Goal: Transaction & Acquisition: Download file/media

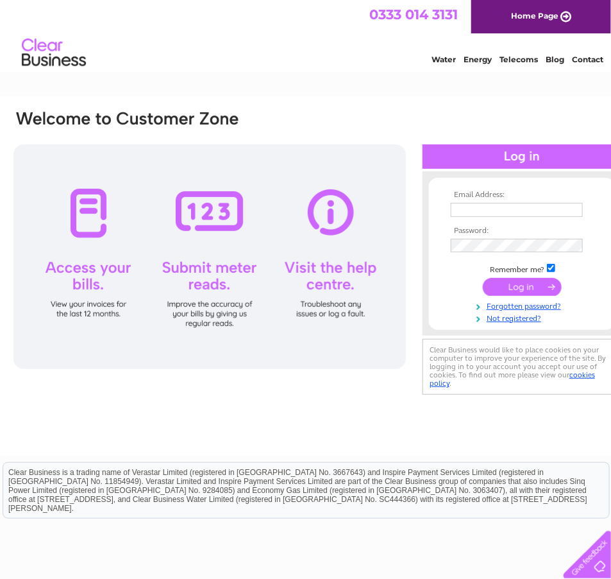
type input "nakio.chamvua@skynetworldwide.com"
click at [509, 285] on input "submit" at bounding box center [522, 287] width 79 height 18
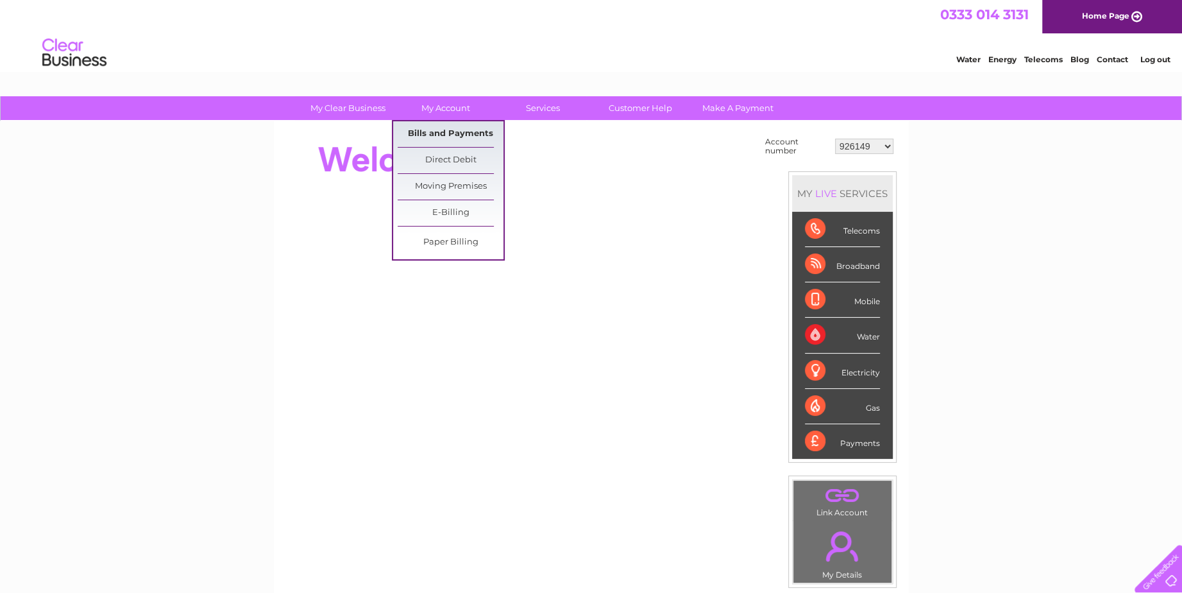
click at [437, 128] on link "Bills and Payments" at bounding box center [451, 134] width 106 height 26
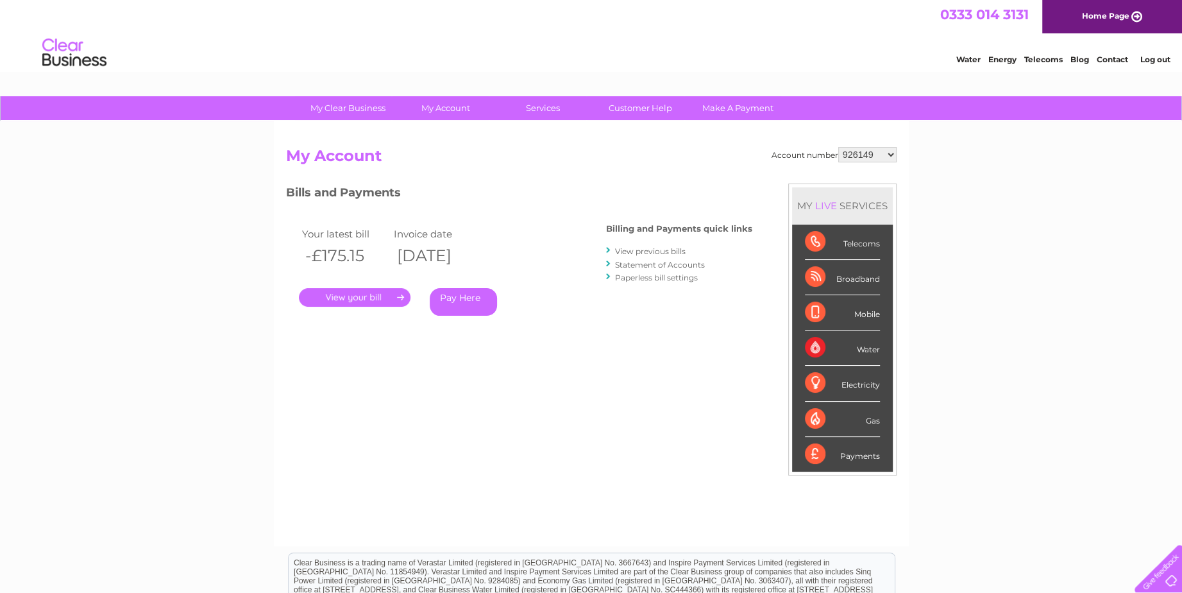
click at [649, 251] on link "View previous bills" at bounding box center [650, 251] width 71 height 10
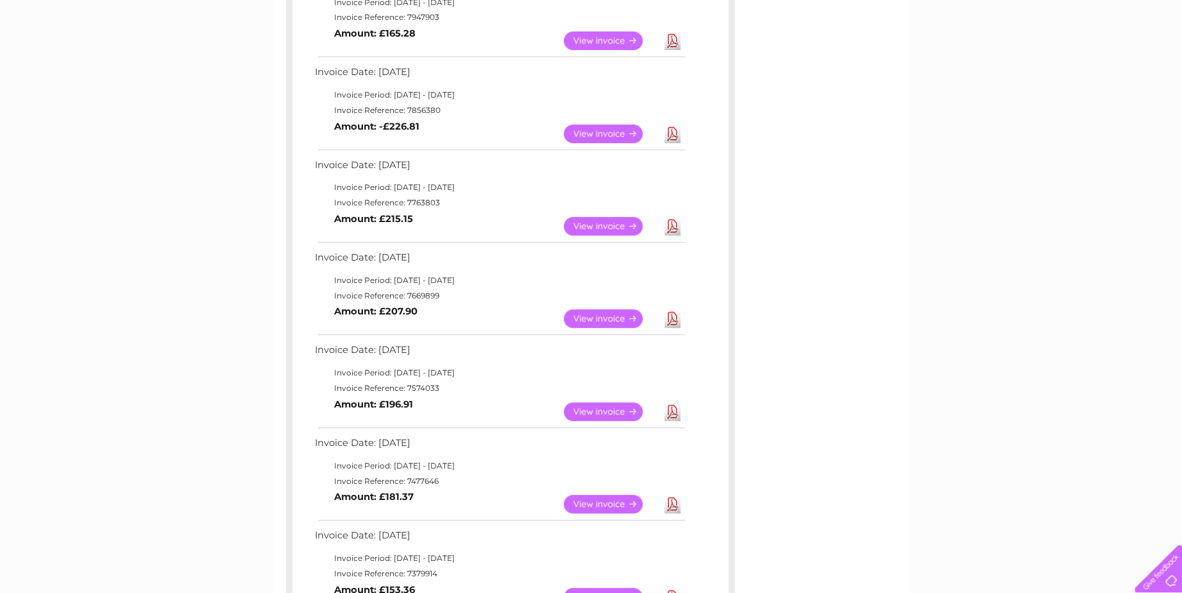
scroll to position [385, 0]
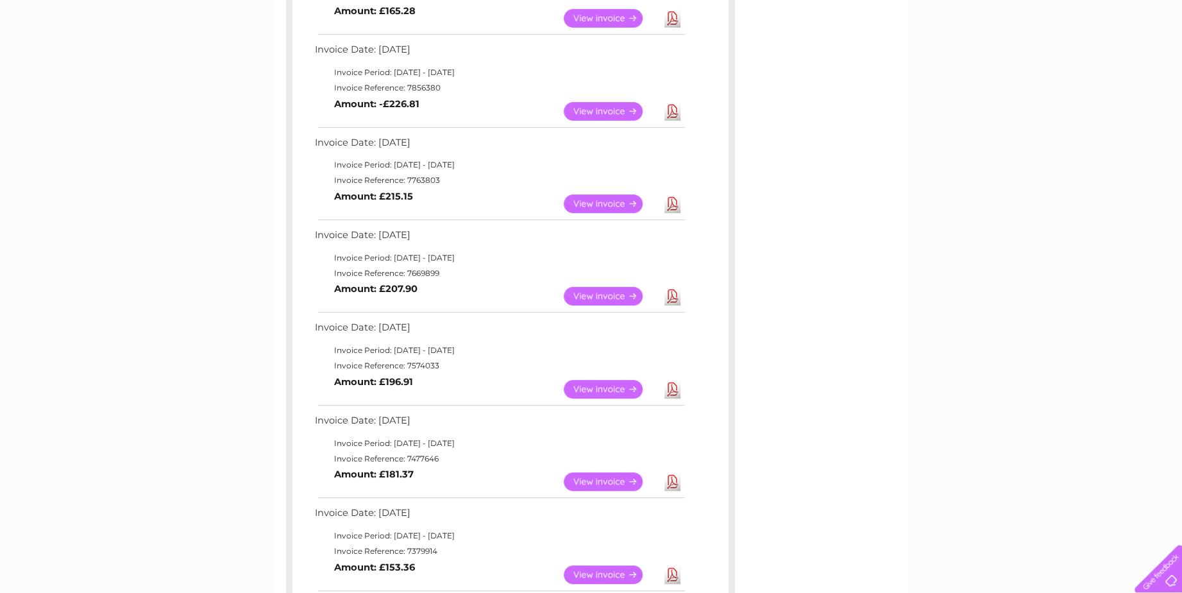
click at [671, 385] on link "Download" at bounding box center [673, 389] width 16 height 19
click at [667, 293] on link "Download" at bounding box center [673, 296] width 16 height 19
click at [670, 291] on link "Download" at bounding box center [673, 296] width 16 height 19
click at [674, 201] on link "Download" at bounding box center [673, 203] width 16 height 19
click at [668, 110] on link "Download" at bounding box center [673, 111] width 16 height 19
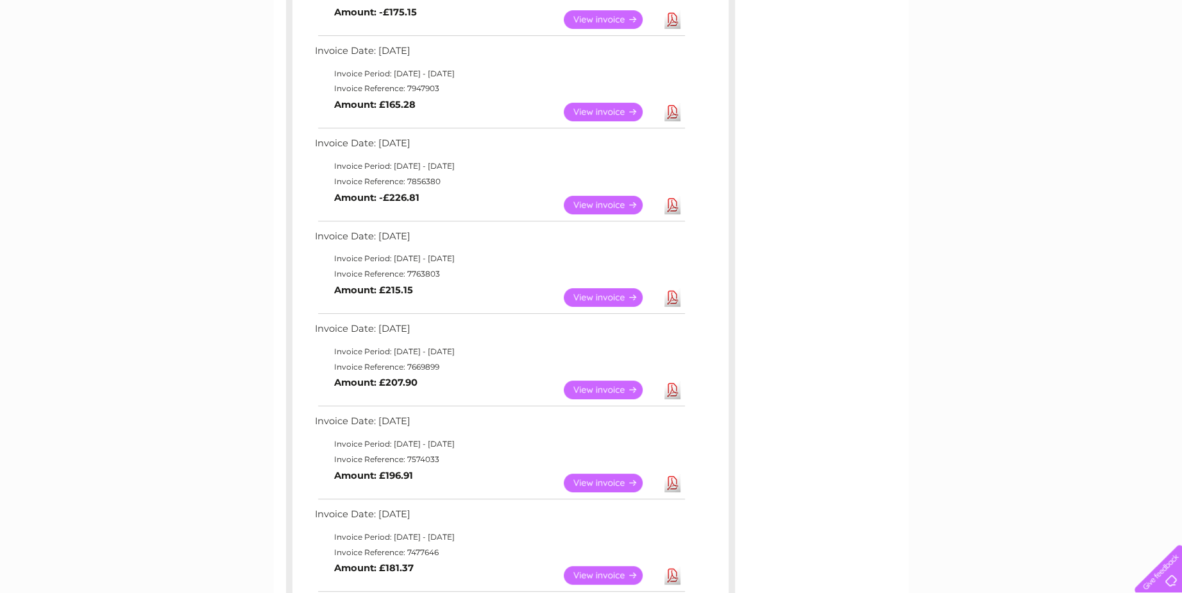
scroll to position [257, 0]
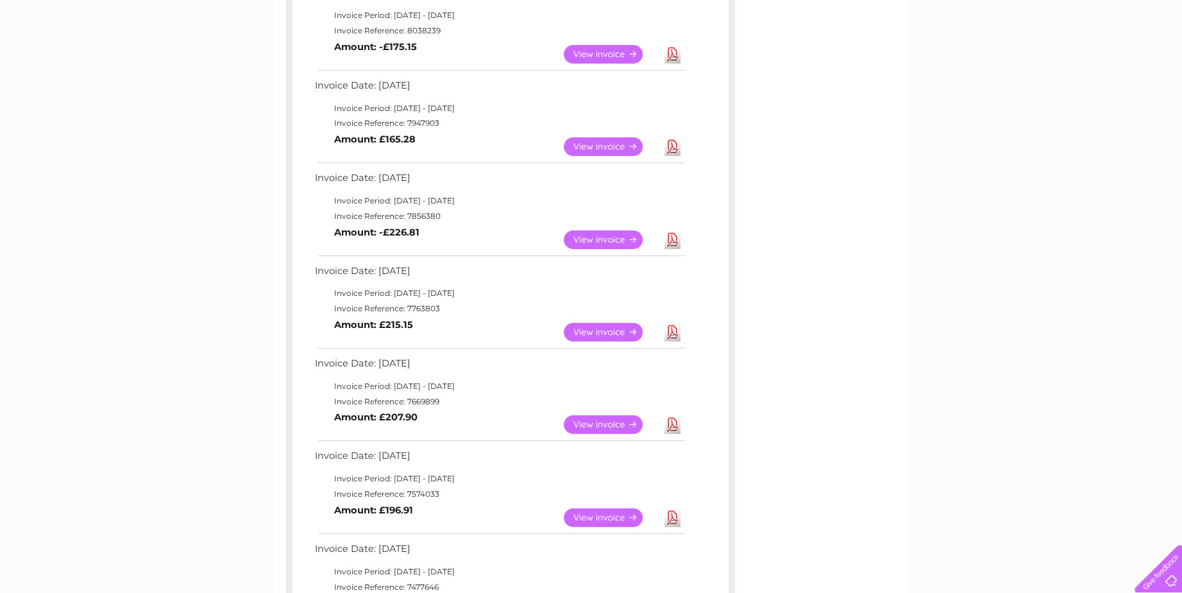
click at [671, 142] on link "Download" at bounding box center [673, 146] width 16 height 19
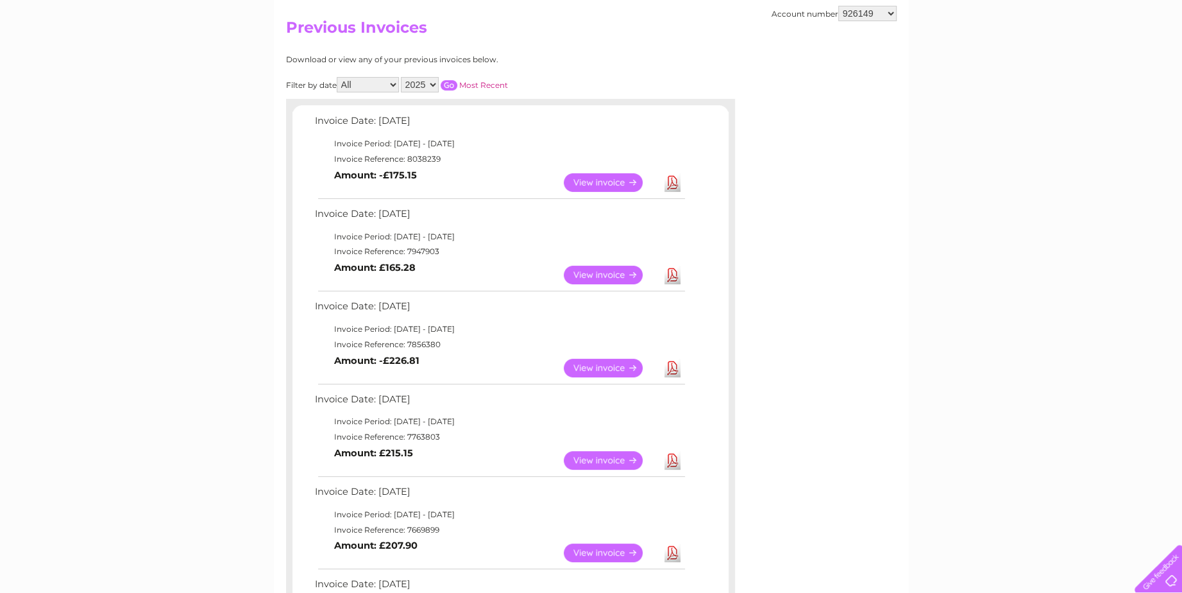
scroll to position [128, 0]
click at [668, 177] on link "Download" at bounding box center [673, 182] width 16 height 19
click at [889, 10] on select "926149 30320766" at bounding box center [867, 13] width 58 height 15
select select "30320766"
click at [838, 6] on select "926149 30320766" at bounding box center [867, 13] width 58 height 15
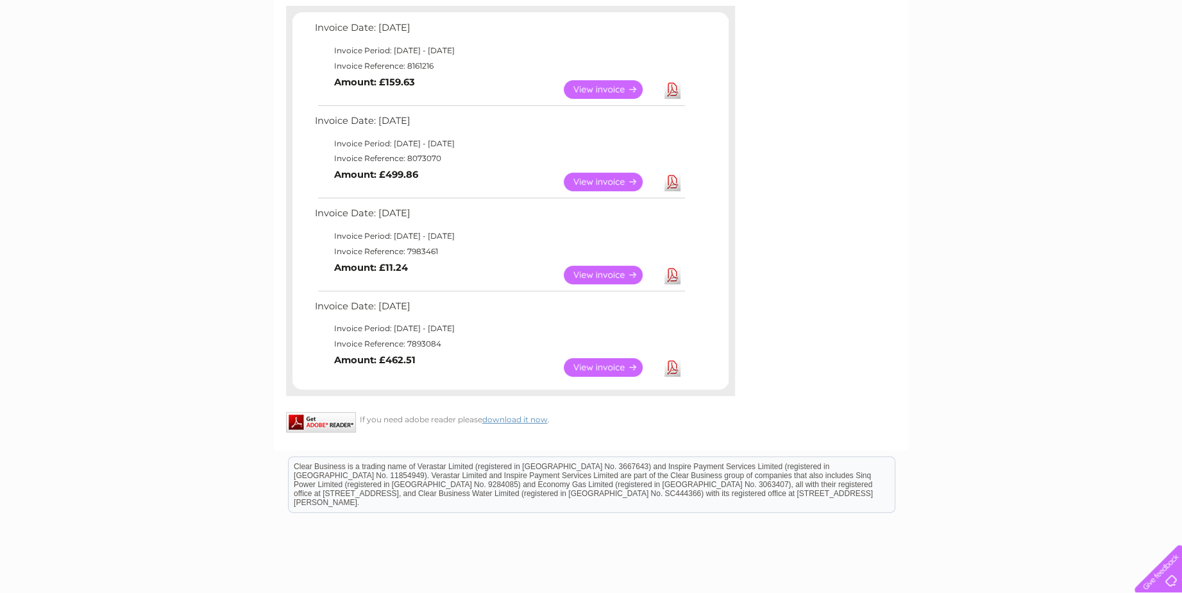
scroll to position [257, 0]
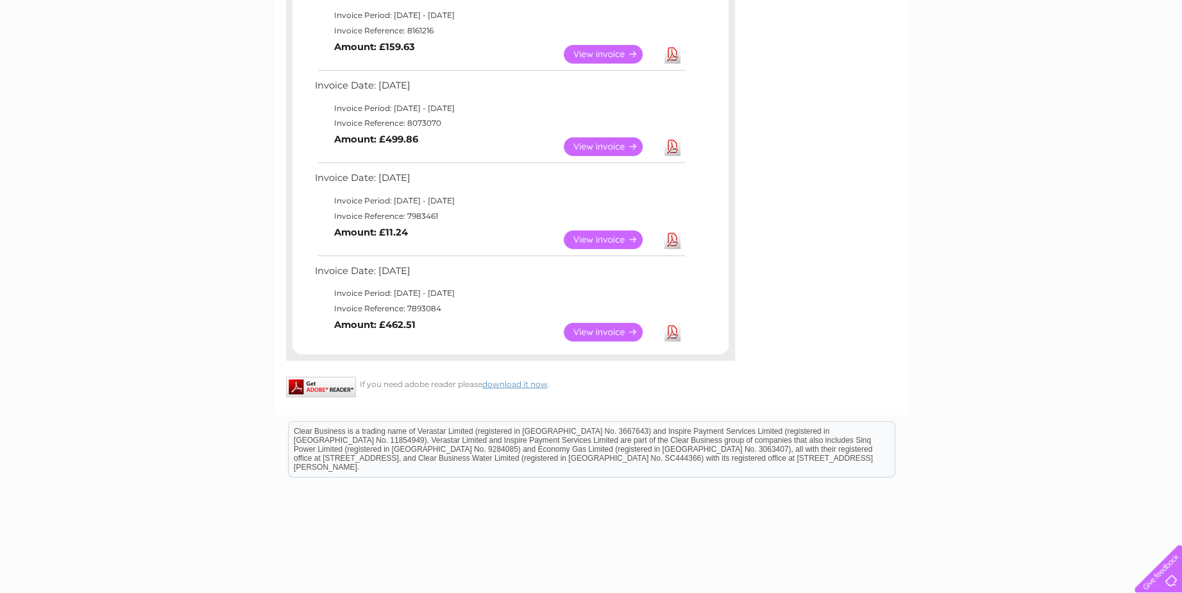
click at [669, 329] on link "Download" at bounding box center [673, 332] width 16 height 19
click at [670, 233] on link "Download" at bounding box center [673, 239] width 16 height 19
click at [673, 140] on link "Download" at bounding box center [673, 146] width 16 height 19
click at [665, 53] on link "Download" at bounding box center [673, 54] width 16 height 19
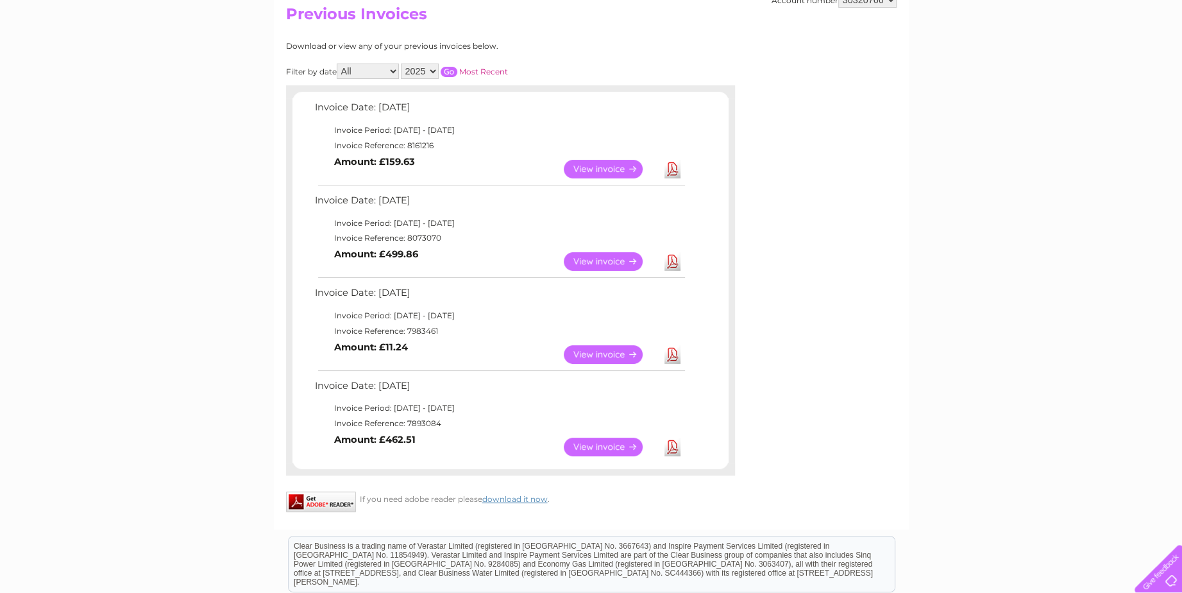
scroll to position [128, 0]
